Goal: Task Accomplishment & Management: Manage account settings

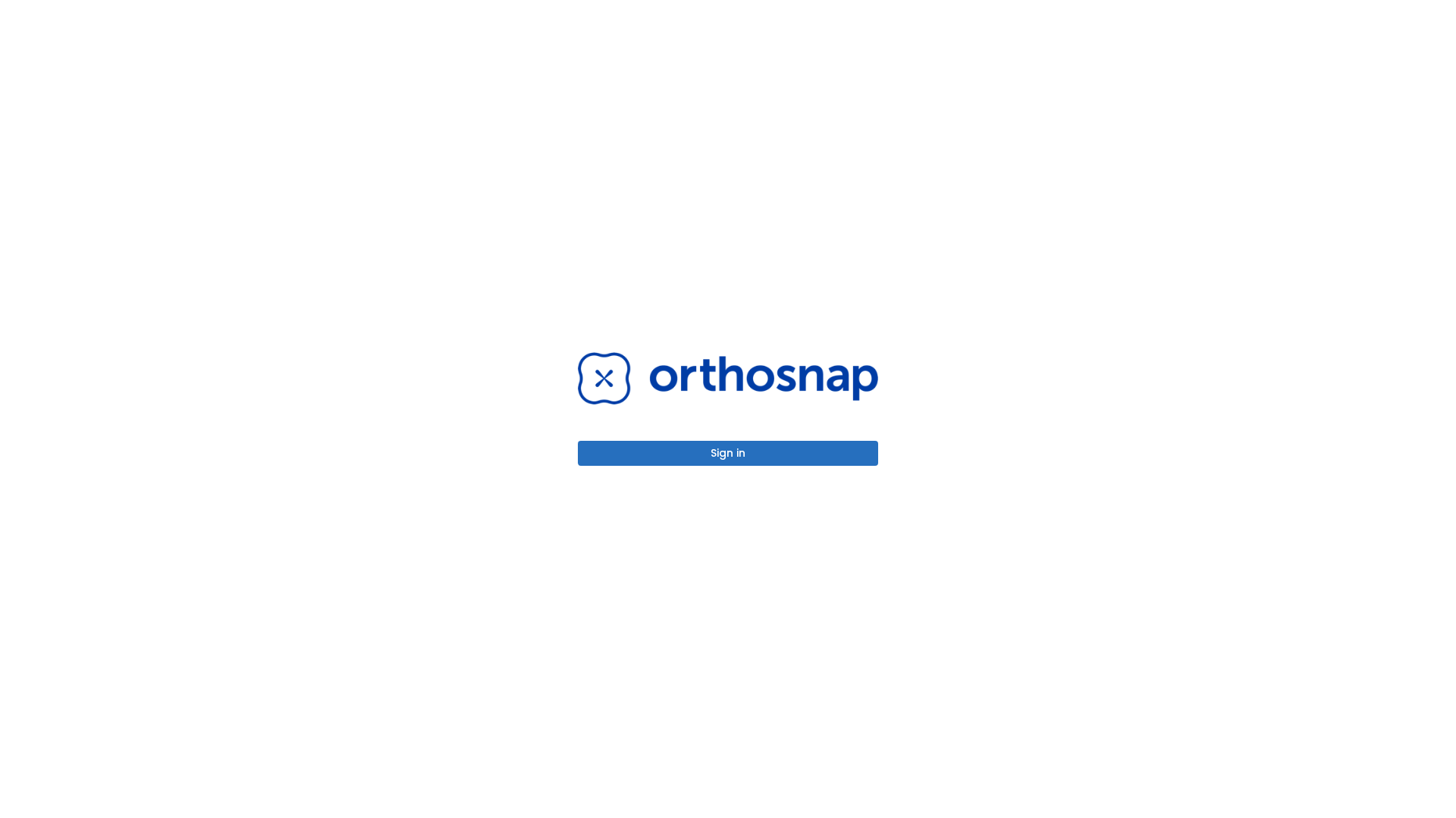
click at [728, 453] on button "Sign in" at bounding box center [728, 453] width 301 height 25
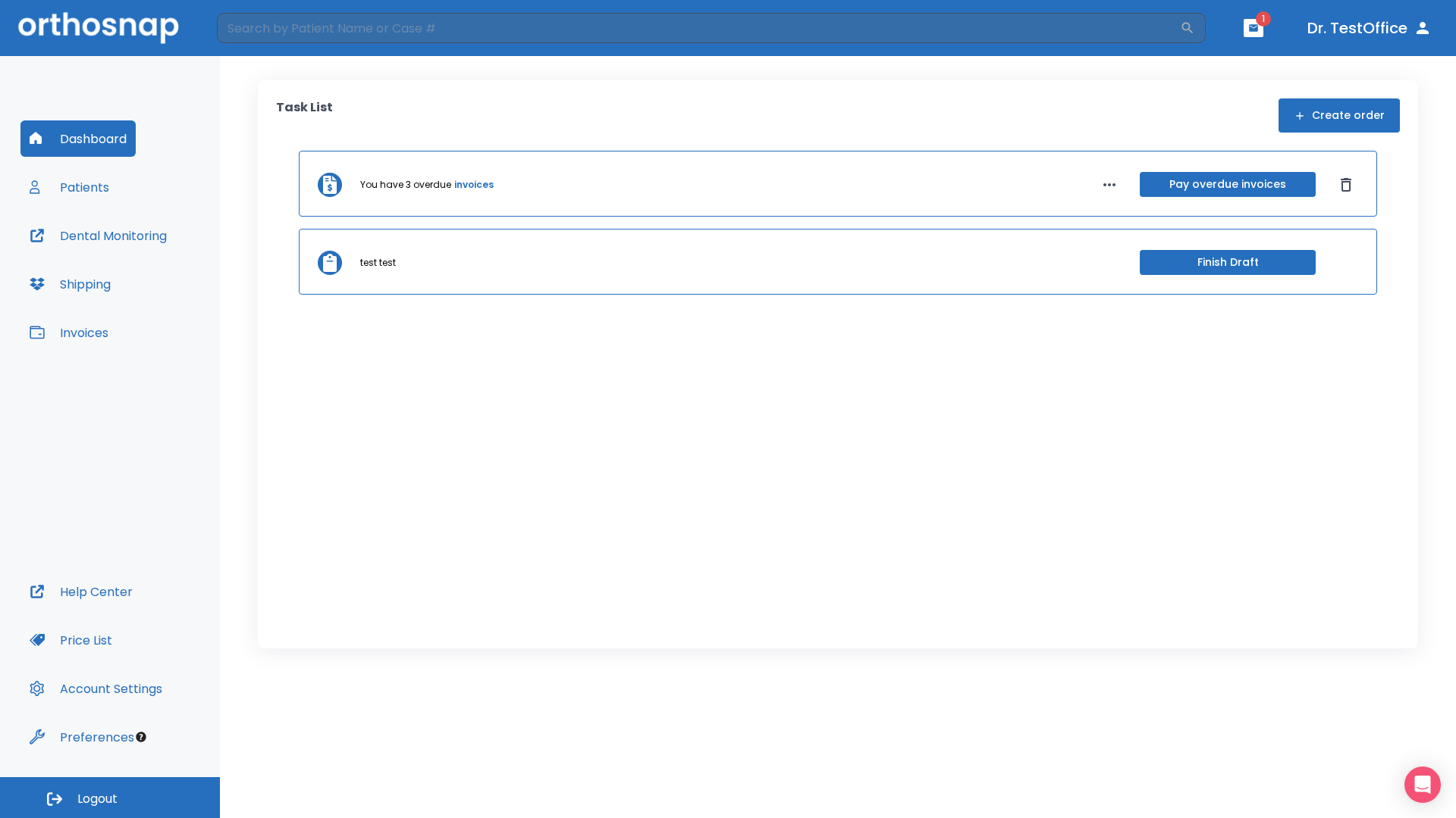
click at [110, 798] on span "Logout" at bounding box center [98, 799] width 40 height 16
